Goal: Task Accomplishment & Management: Manage account settings

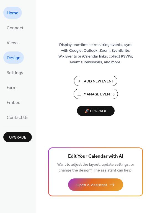
click at [16, 58] on span "Design" at bounding box center [14, 58] width 14 height 9
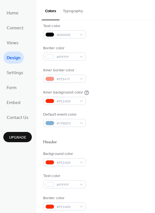
scroll to position [83, 0]
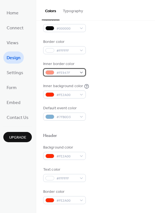
click at [63, 73] on span "#FE947F" at bounding box center [67, 73] width 21 height 6
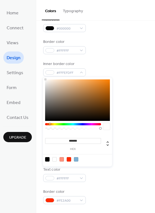
type input "*******"
drag, startPoint x: 47, startPoint y: 83, endPoint x: 45, endPoint y: 78, distance: 5.5
click at [45, 78] on div "******* hex" at bounding box center [77, 122] width 69 height 90
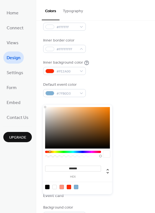
scroll to position [111, 0]
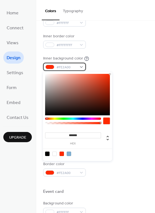
click at [58, 70] on span "#FE2A00" at bounding box center [67, 68] width 21 height 6
click at [70, 154] on div at bounding box center [69, 154] width 4 height 4
type input "*******"
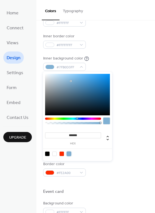
click at [97, 170] on div "Border color #FE2A00" at bounding box center [95, 169] width 105 height 15
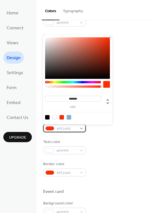
click at [64, 129] on span "#FE2A00" at bounding box center [67, 129] width 21 height 6
click at [69, 116] on div at bounding box center [69, 117] width 4 height 4
type input "*******"
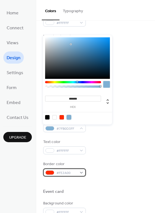
click at [76, 173] on div "#FE2A00" at bounding box center [64, 173] width 43 height 8
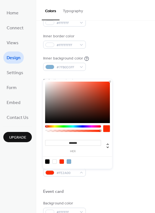
click at [68, 163] on div at bounding box center [69, 162] width 4 height 4
type input "*******"
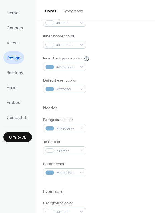
click at [114, 178] on div at bounding box center [95, 183] width 105 height 12
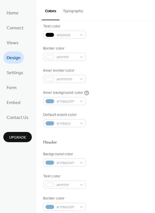
scroll to position [83, 0]
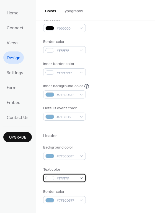
click at [78, 178] on div "#FFFFFF" at bounding box center [64, 178] width 43 height 8
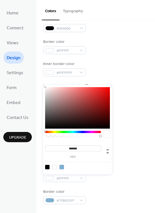
click at [48, 167] on div at bounding box center [47, 167] width 4 height 4
type input "*******"
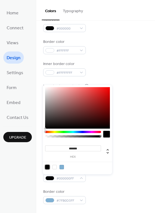
click at [127, 126] on div at bounding box center [95, 127] width 105 height 12
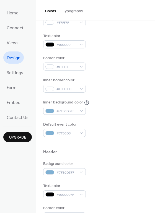
scroll to position [111, 0]
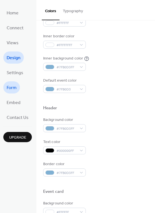
click at [14, 88] on span "Form" at bounding box center [12, 88] width 10 height 9
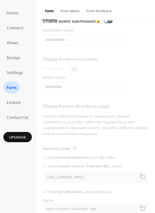
scroll to position [70, 0]
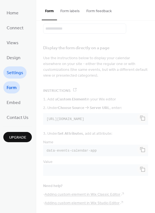
click at [21, 73] on span "Settings" at bounding box center [15, 73] width 17 height 9
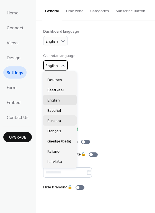
scroll to position [55, 0]
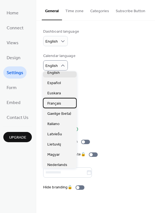
click at [55, 105] on span "Français" at bounding box center [54, 104] width 14 height 6
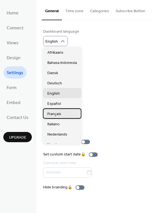
click at [62, 113] on div "Français" at bounding box center [62, 114] width 39 height 10
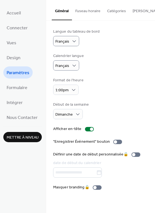
click at [101, 42] on div "Langue du tableau de bord Français" at bounding box center [100, 37] width 95 height 17
click at [27, 135] on span "Mettre à niveau" at bounding box center [23, 138] width 32 height 6
click at [24, 92] on span "Formulaire" at bounding box center [17, 88] width 21 height 9
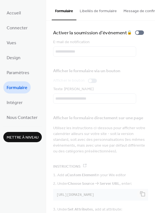
click at [17, 65] on ul "Accueil Connecter Vues Design Paramètres Formulaire Intégrer Nous Contacter" at bounding box center [22, 65] width 39 height 117
click at [16, 61] on span "Design" at bounding box center [14, 58] width 14 height 9
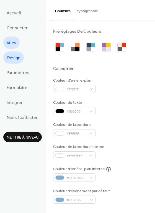
click at [15, 42] on span "Vues" at bounding box center [12, 43] width 10 height 9
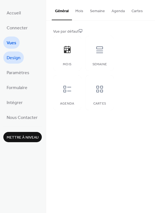
click at [20, 59] on span "Design" at bounding box center [14, 58] width 14 height 9
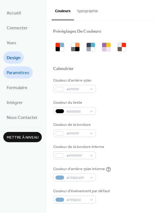
click at [24, 75] on span "Paramètres" at bounding box center [18, 73] width 23 height 9
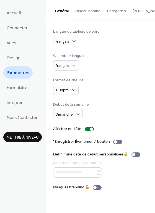
click at [21, 139] on span "Mettre à niveau" at bounding box center [23, 138] width 32 height 6
